Goal: Find specific page/section: Find specific page/section

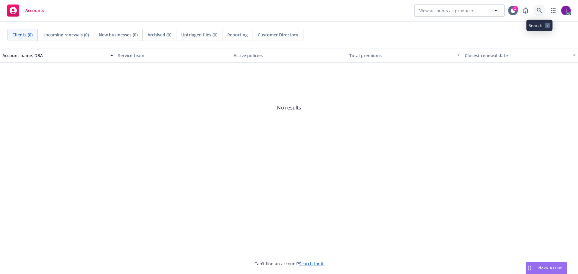
click at [540, 8] on icon at bounding box center [538, 10] width 5 height 5
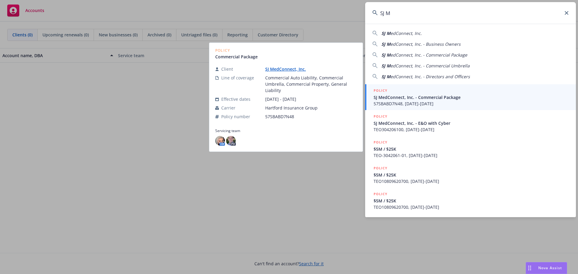
type input "SJ M"
click at [395, 101] on span "57SBABD7N48, 08/31/2024-08/31/2025" at bounding box center [470, 103] width 195 height 6
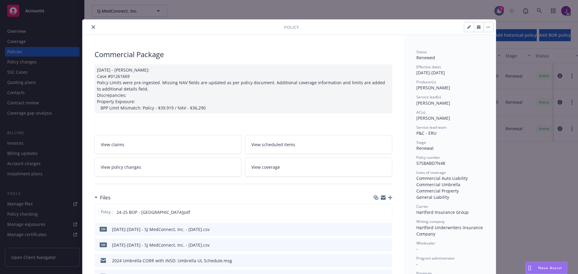
click at [91, 26] on icon "close" at bounding box center [93, 27] width 4 height 4
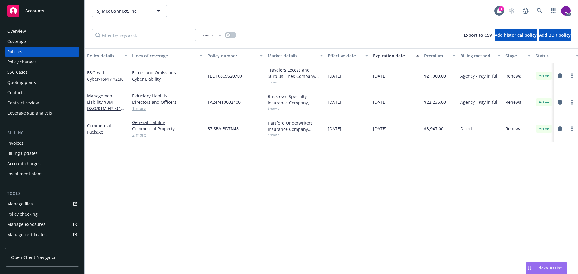
click at [142, 109] on link "1 more" at bounding box center [167, 108] width 70 height 6
